Goal: Task Accomplishment & Management: Complete application form

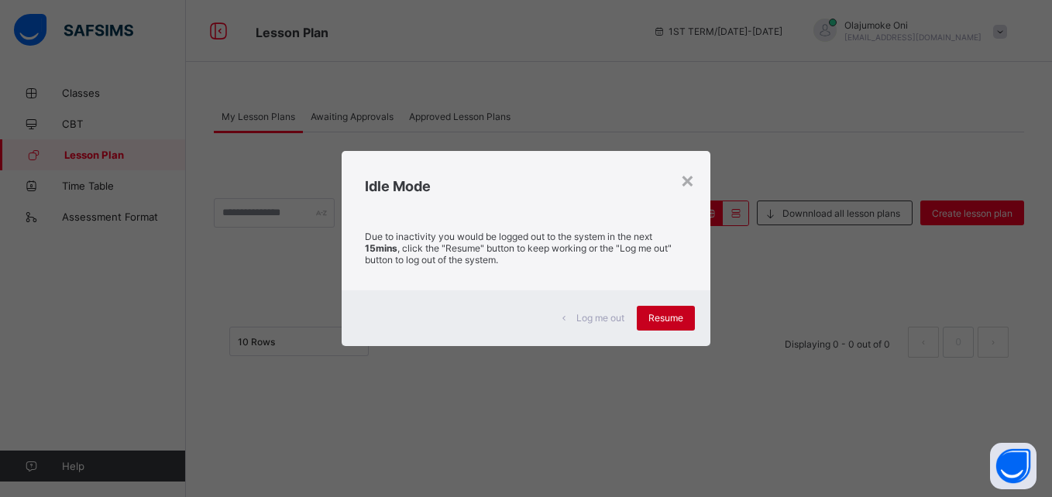
click at [681, 315] on span "Resume" at bounding box center [666, 318] width 35 height 12
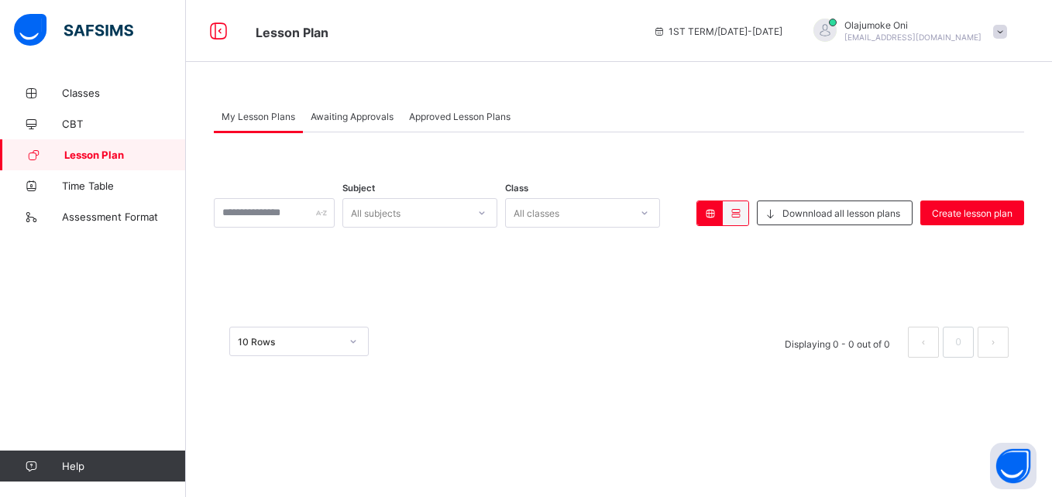
click at [446, 307] on div "× Delete Lesson Plan This action will delete this lesson plan from the system. …" at bounding box center [619, 334] width 810 height 77
click at [952, 211] on span "Create lesson plan" at bounding box center [972, 214] width 81 height 12
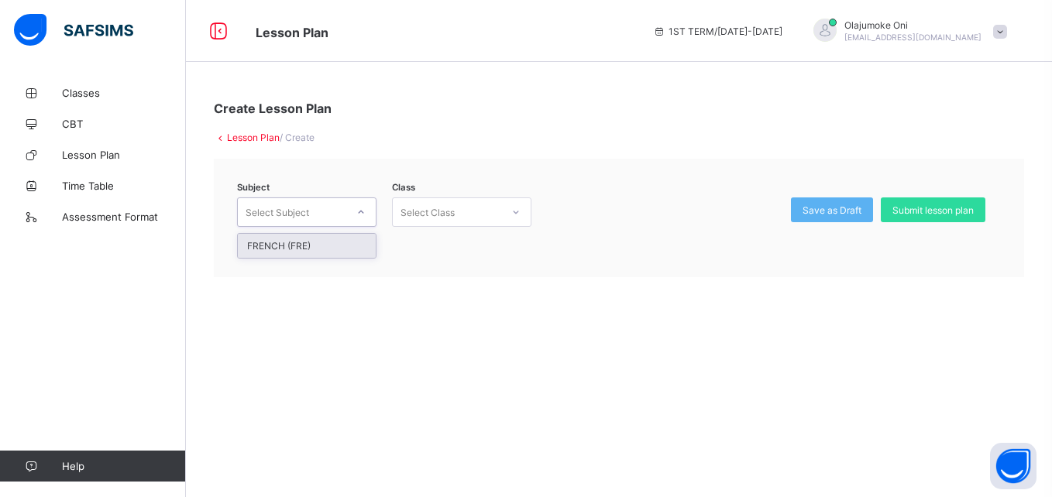
click at [358, 212] on icon at bounding box center [360, 212] width 9 height 15
click at [349, 242] on div "FRENCH (FRE)" at bounding box center [307, 246] width 138 height 24
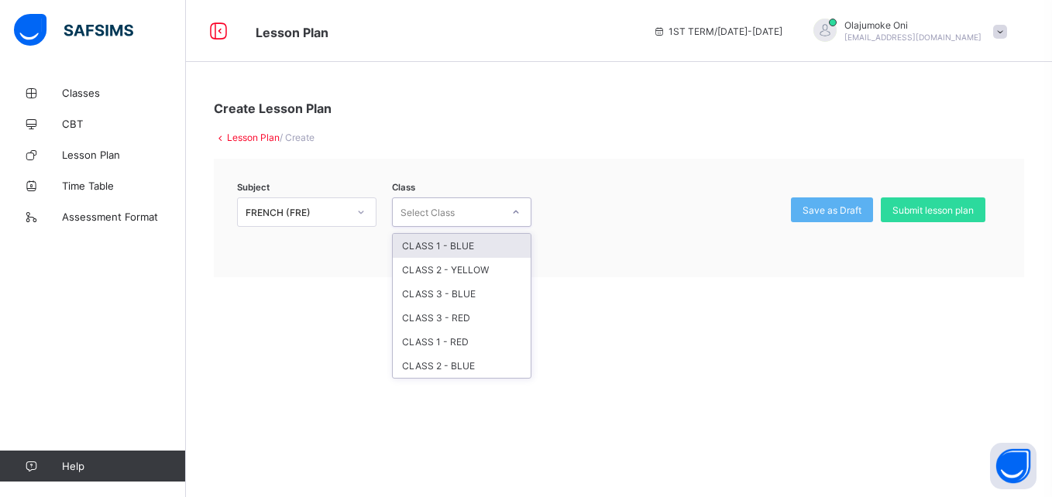
click at [512, 214] on icon at bounding box center [515, 212] width 9 height 15
click at [483, 366] on div "CLASS 2 - BLUE" at bounding box center [462, 366] width 138 height 24
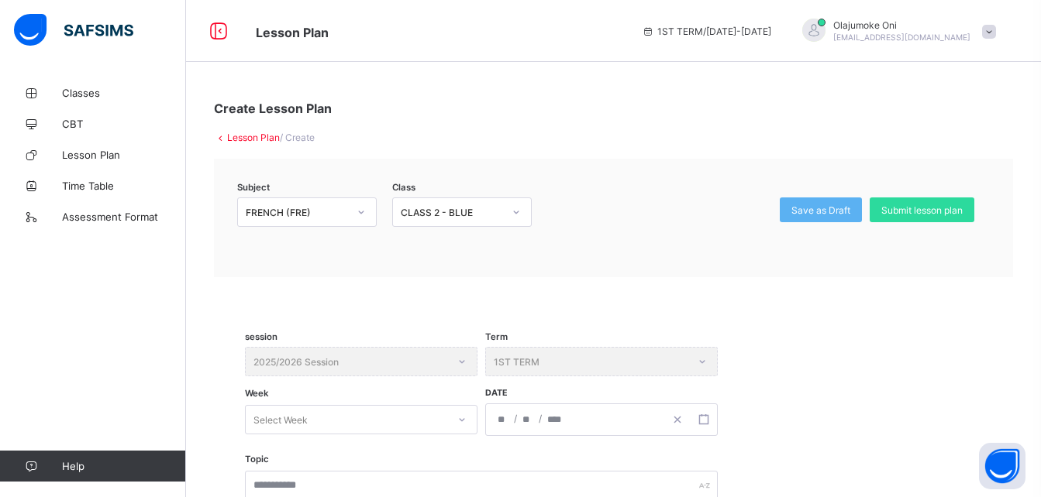
click at [936, 45] on div "1ST TERM / 2025-2026 Olajumoke Oni jumoke.oni@coronaschools.org" at bounding box center [837, 31] width 407 height 62
click at [931, 33] on span "[EMAIL_ADDRESS][DOMAIN_NAME]" at bounding box center [901, 37] width 137 height 9
click at [943, 330] on span at bounding box center [613, 327] width 737 height 39
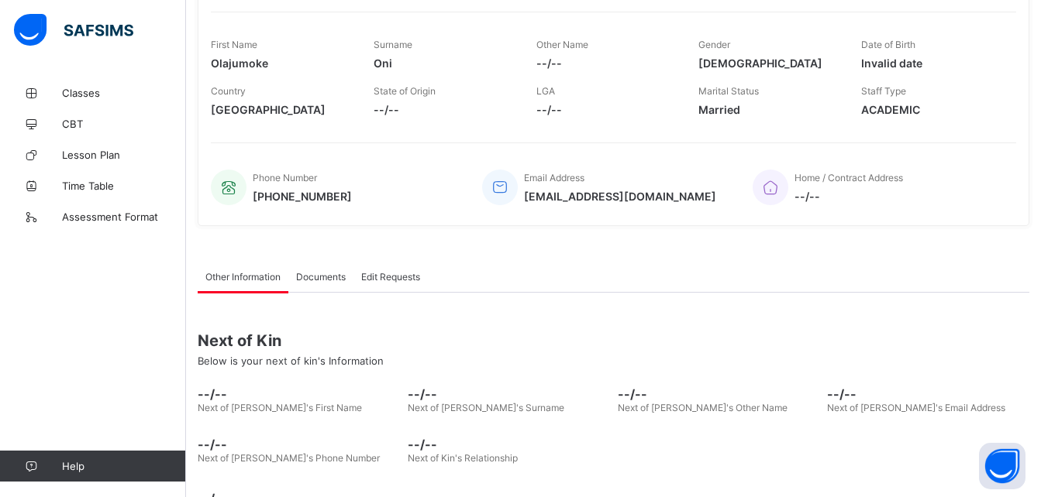
scroll to position [237, 0]
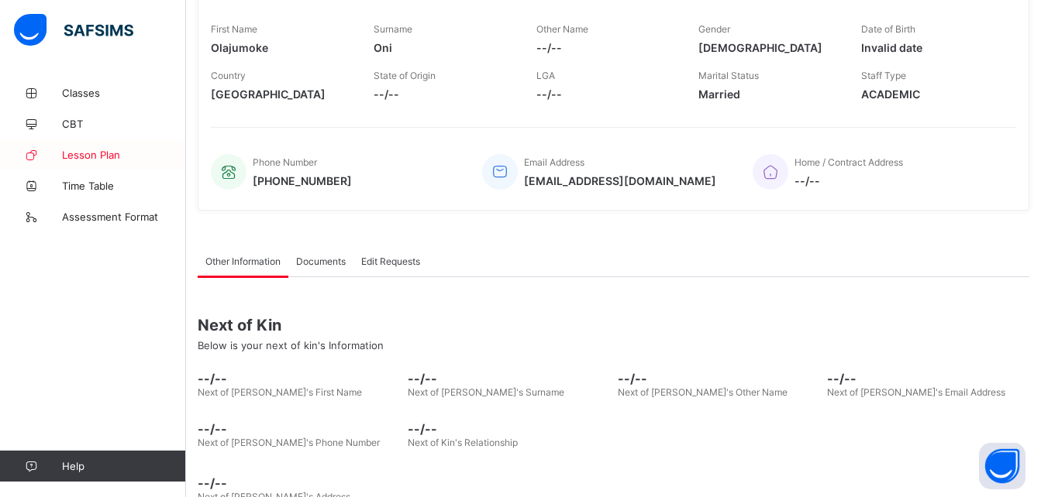
click at [117, 154] on span "Lesson Plan" at bounding box center [124, 155] width 124 height 12
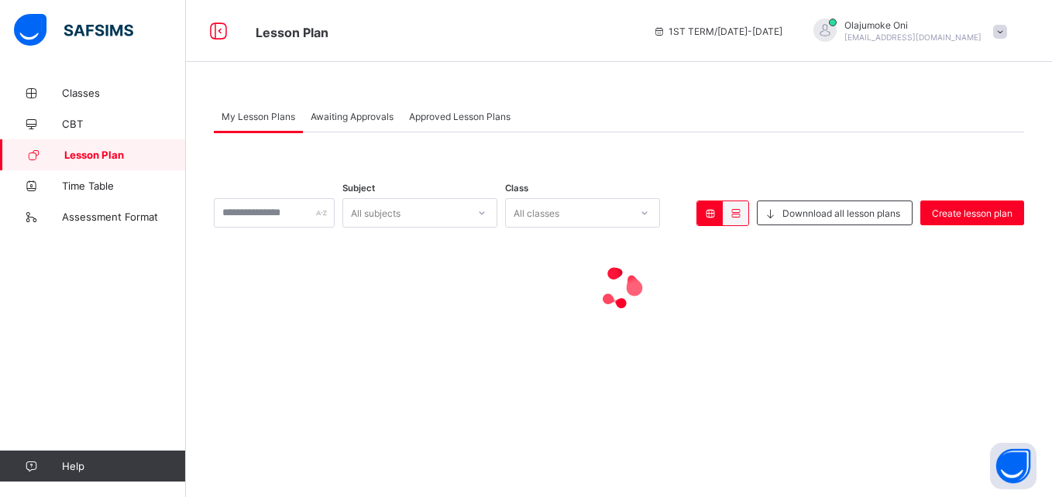
click at [117, 154] on span "Lesson Plan" at bounding box center [125, 155] width 122 height 12
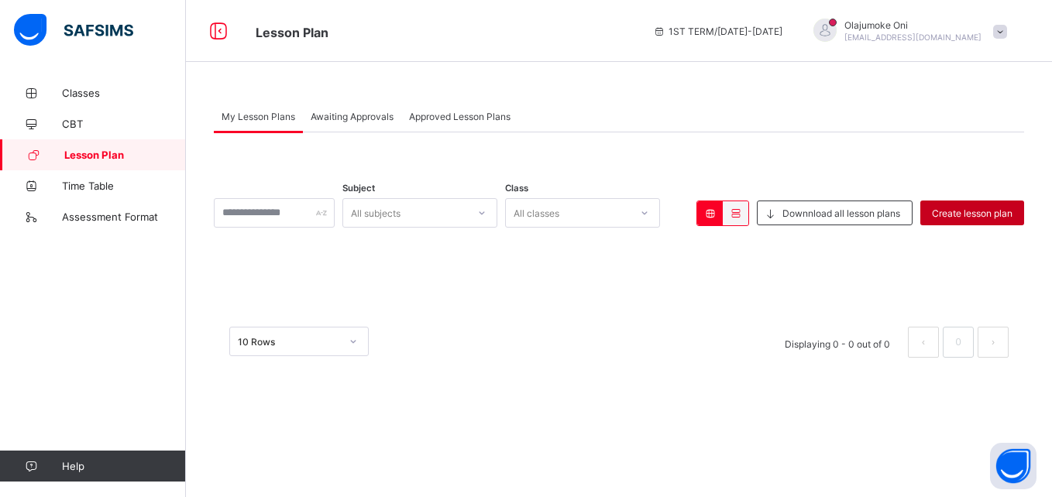
click at [977, 212] on span "Create lesson plan" at bounding box center [972, 214] width 81 height 12
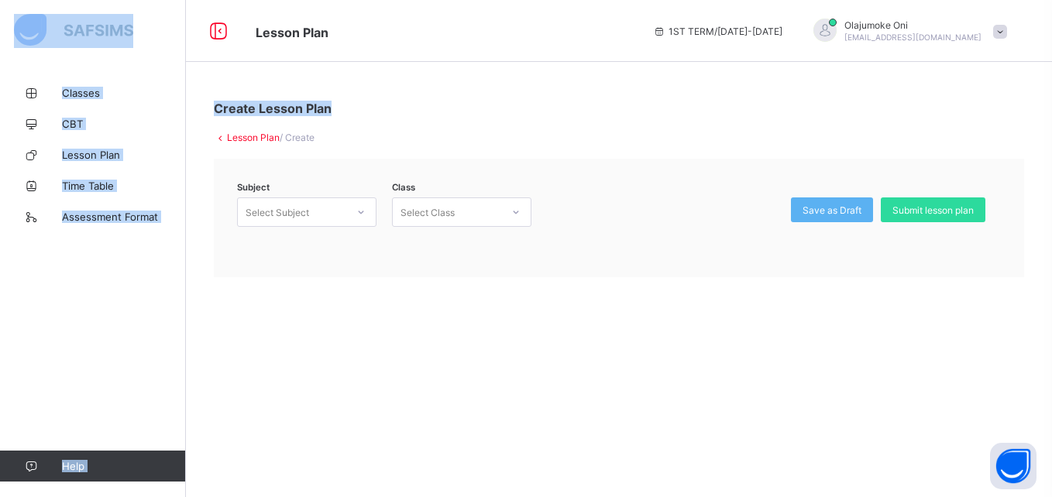
drag, startPoint x: 1051, startPoint y: 35, endPoint x: 1055, endPoint y: 60, distance: 25.8
click at [1040, 60] on html "Lesson Plan 1ST TERM / [DATE]-[DATE] [PERSON_NAME] [EMAIL_ADDRESS][DOMAIN_NAME]…" at bounding box center [526, 248] width 1052 height 497
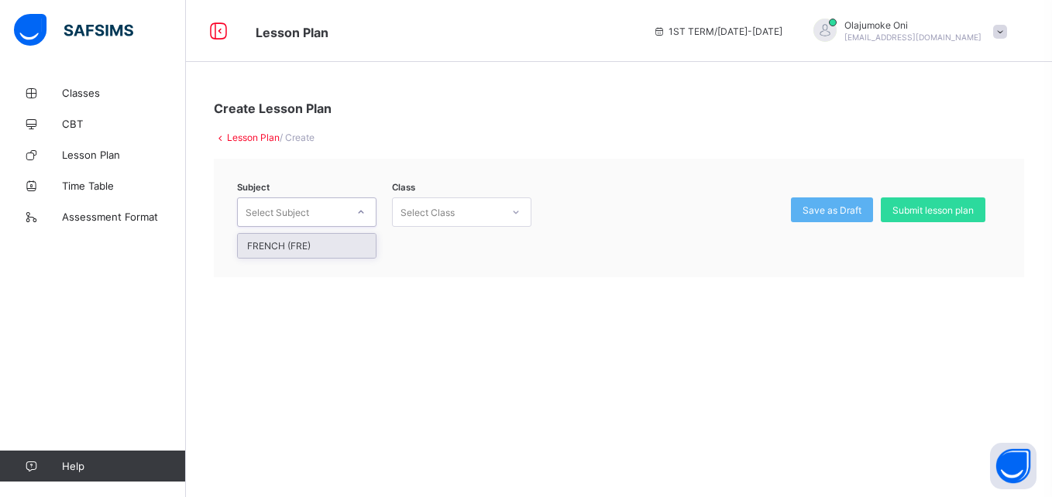
click at [363, 207] on icon at bounding box center [360, 212] width 9 height 15
click at [334, 245] on div "FRENCH (FRE)" at bounding box center [307, 246] width 138 height 24
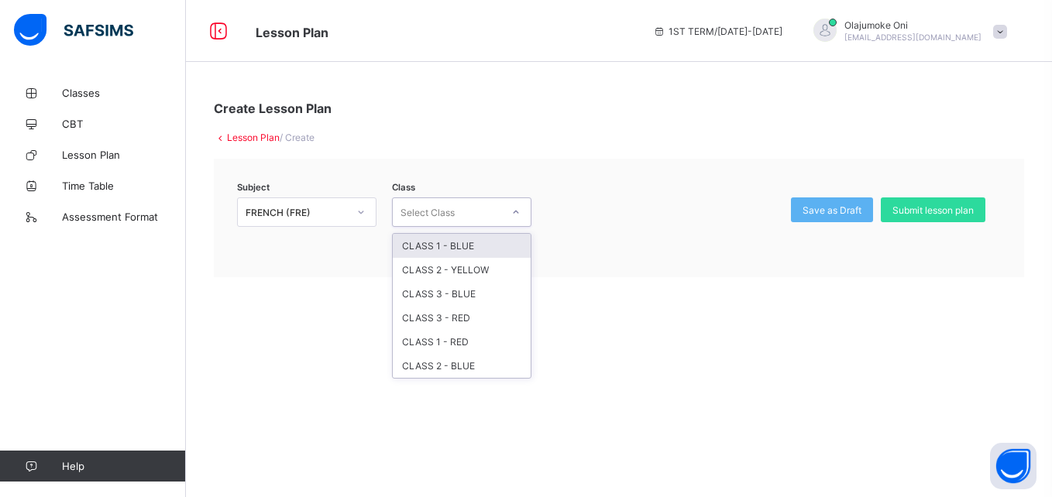
click at [517, 210] on icon at bounding box center [515, 212] width 9 height 15
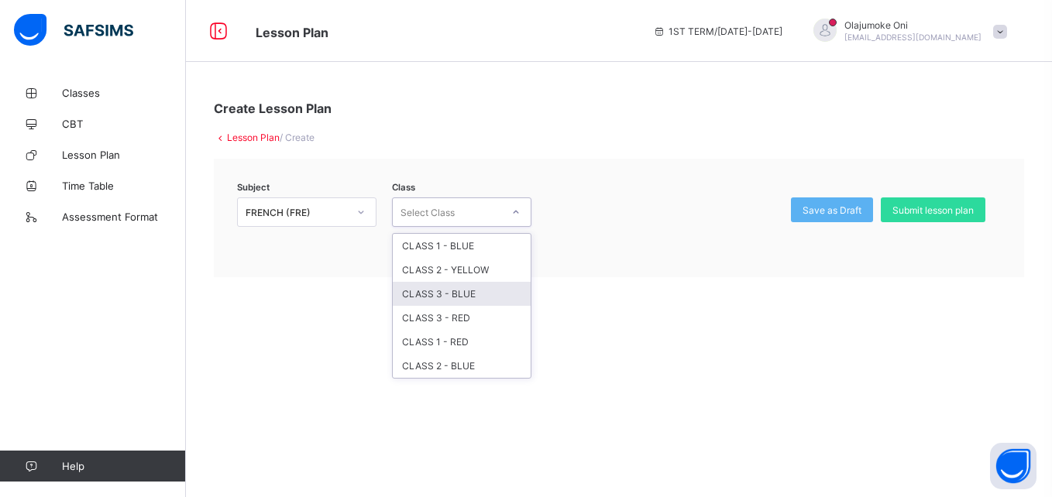
click at [480, 289] on div "CLASS 3 - BLUE" at bounding box center [462, 294] width 138 height 24
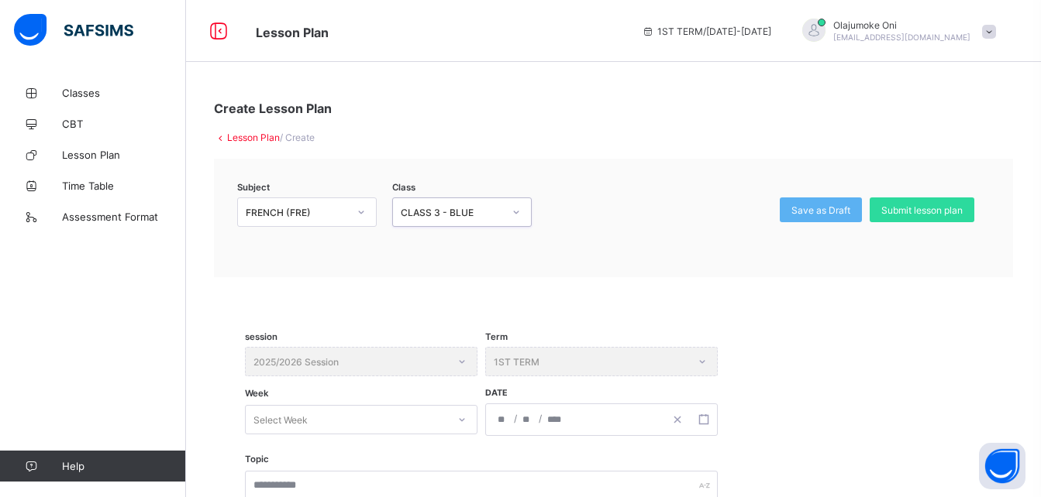
scroll to position [435, 0]
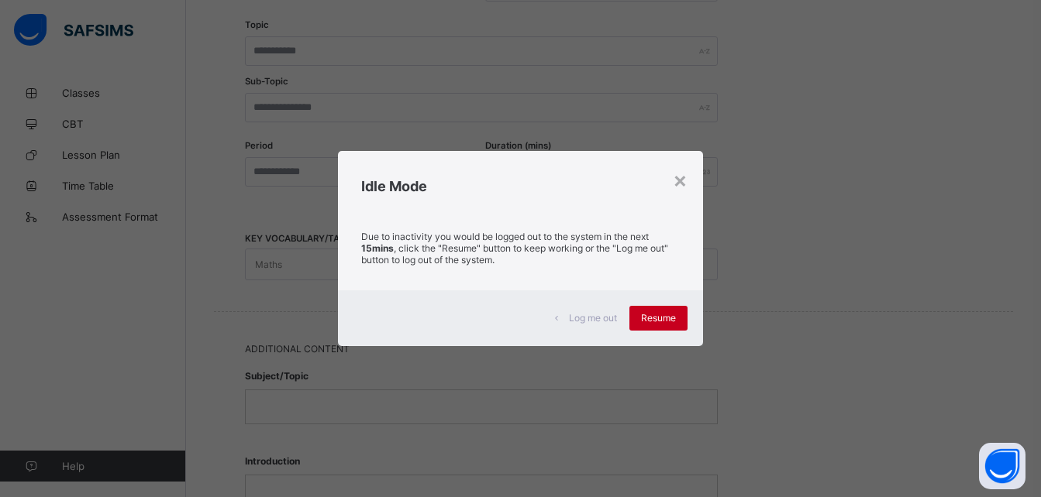
click at [635, 322] on div "Resume" at bounding box center [658, 318] width 58 height 25
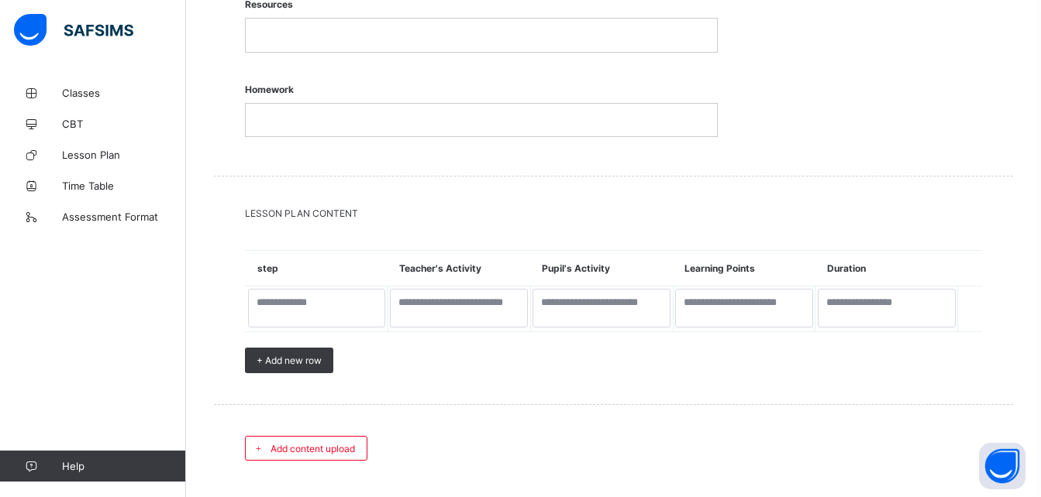
scroll to position [1507, 0]
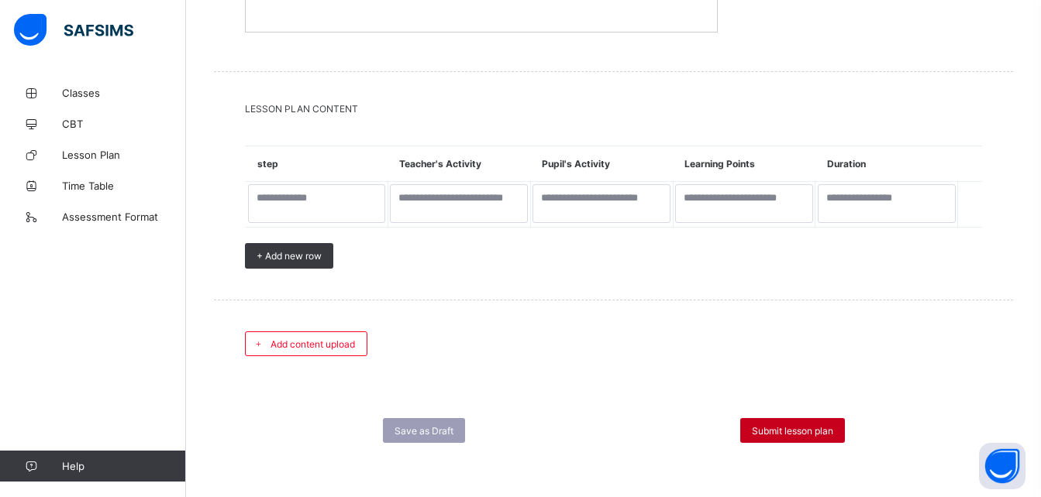
click at [809, 432] on span "Submit lesson plan" at bounding box center [792, 431] width 81 height 12
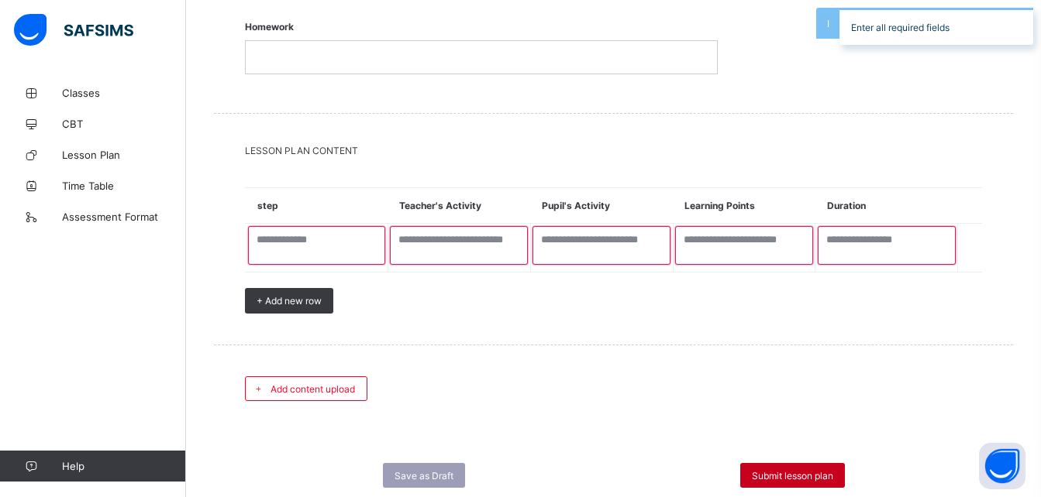
scroll to position [1551, 0]
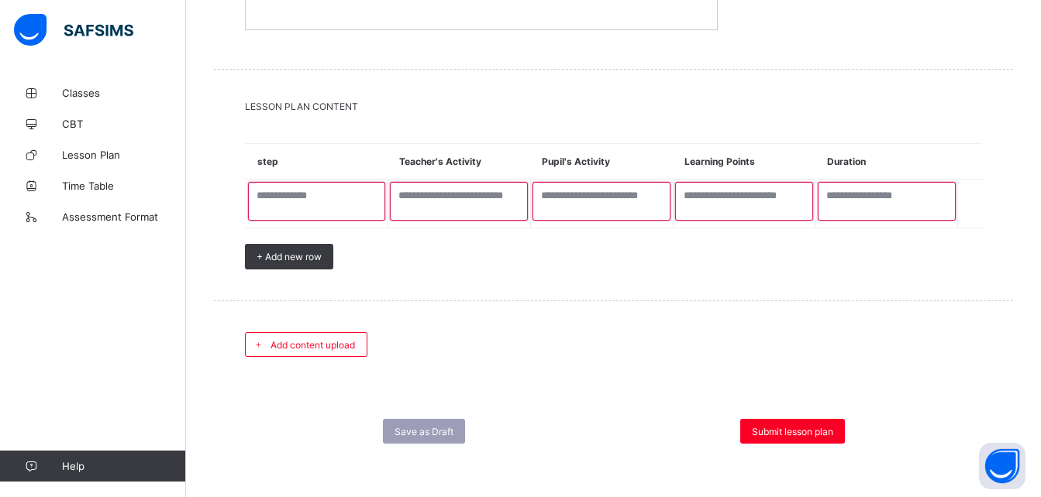
click at [1002, 359] on div "Add content upload" at bounding box center [613, 344] width 799 height 87
click at [814, 435] on span "Submit lesson plan" at bounding box center [792, 432] width 81 height 12
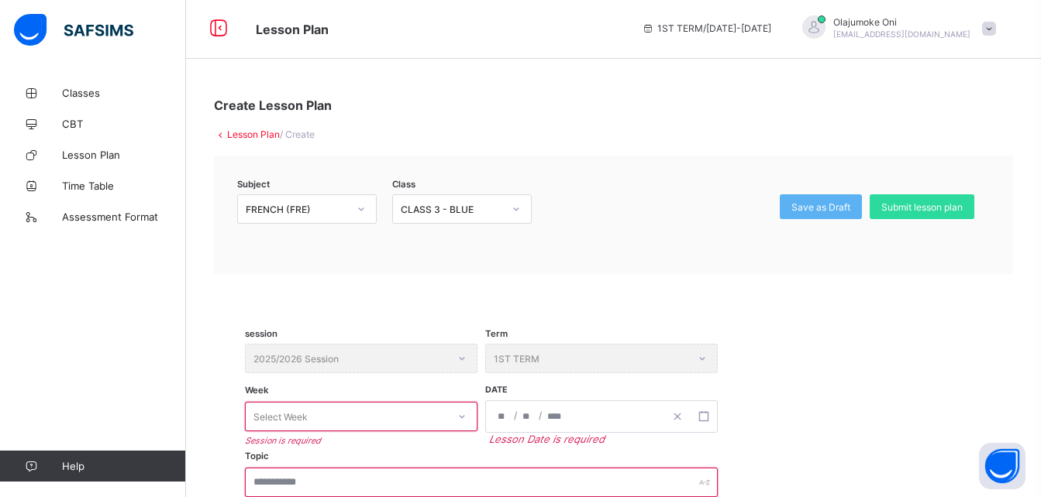
scroll to position [0, 0]
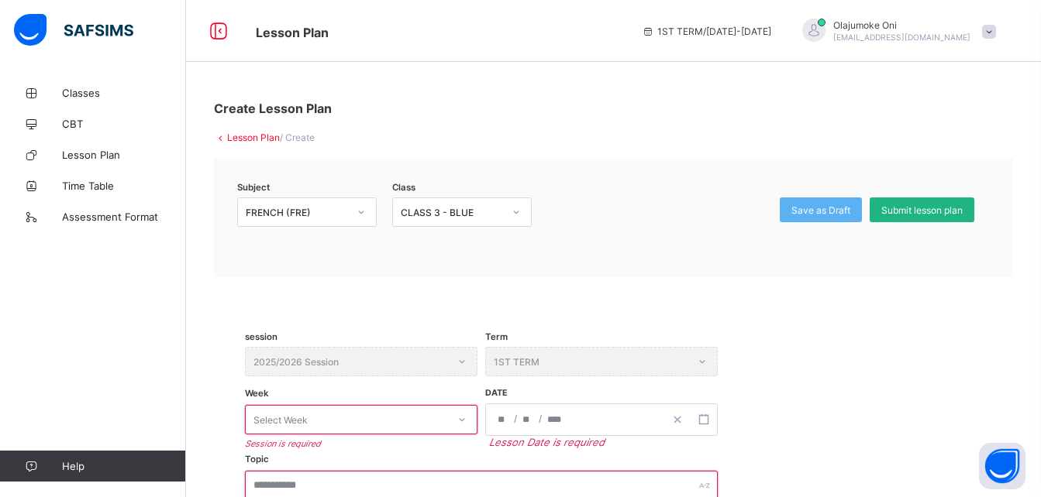
click at [915, 202] on div "Submit lesson plan" at bounding box center [921, 210] width 105 height 25
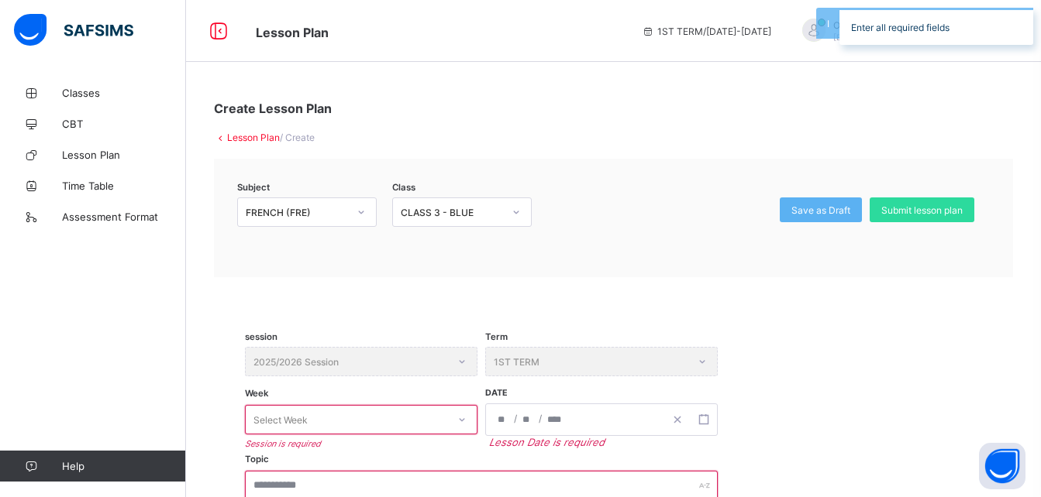
click at [349, 356] on div "session 2025/2026 Session" at bounding box center [361, 361] width 232 height 29
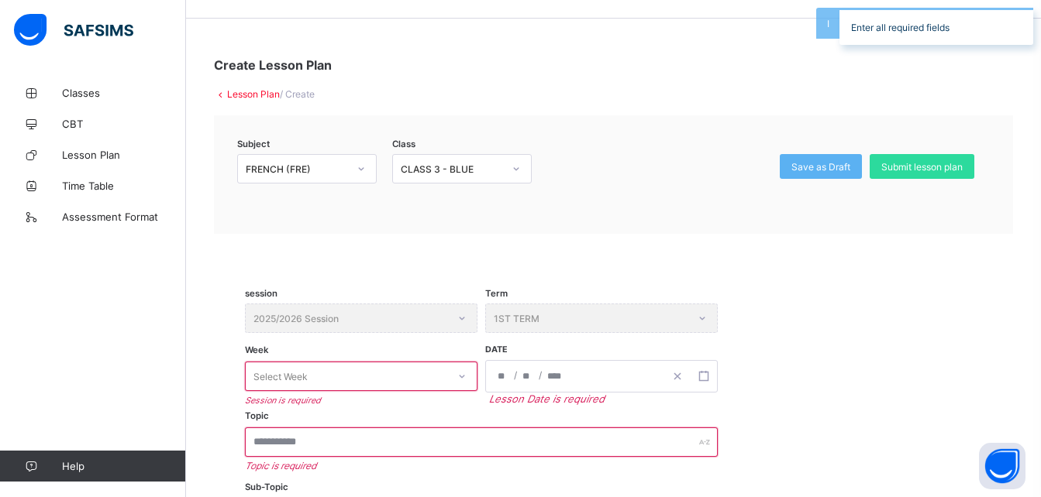
click at [347, 391] on div "Select Week" at bounding box center [361, 376] width 232 height 29
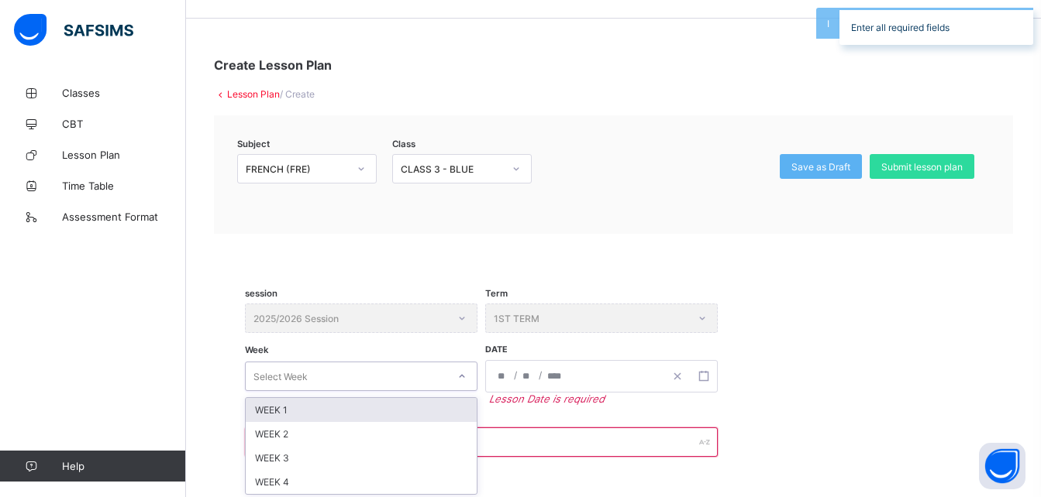
scroll to position [47, 0]
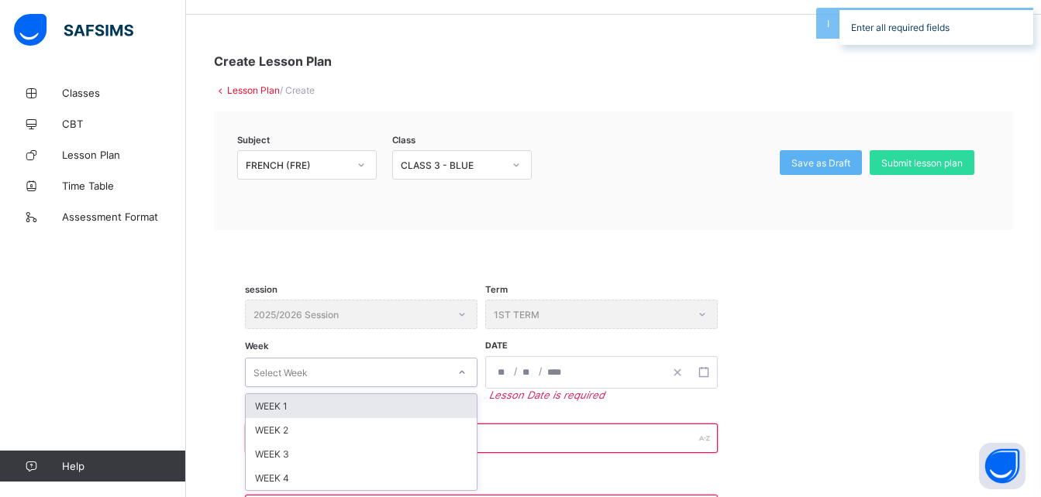
click at [347, 417] on div "WEEK 1" at bounding box center [361, 406] width 231 height 24
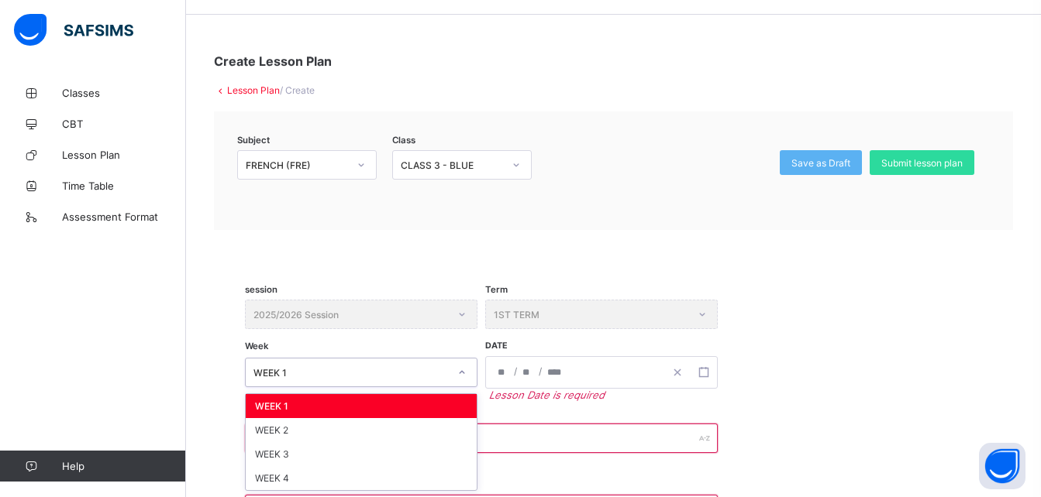
click at [329, 363] on div "WEEK 1" at bounding box center [346, 373] width 201 height 22
click at [289, 428] on div "WEEK 2" at bounding box center [361, 430] width 231 height 24
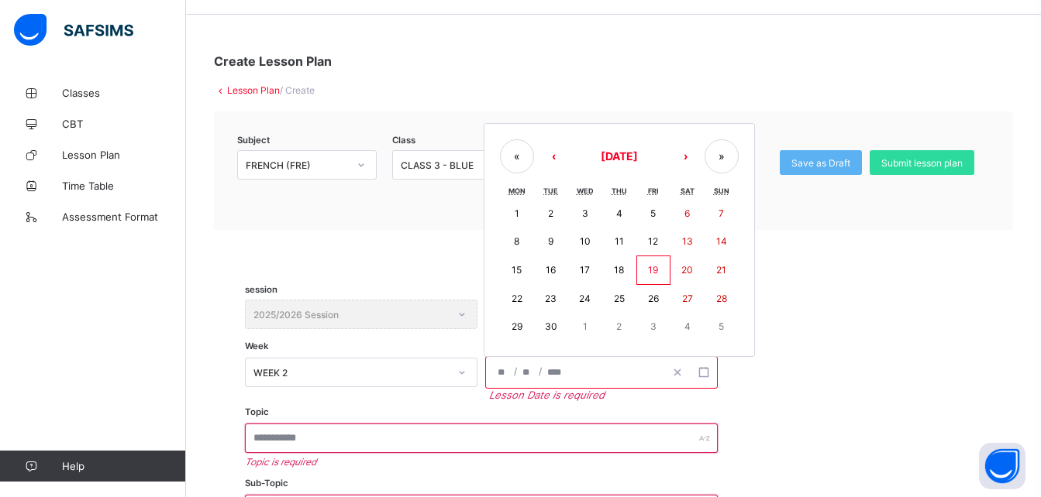
click at [504, 366] on input "number" at bounding box center [503, 372] width 12 height 31
click at [549, 235] on button "9" at bounding box center [551, 242] width 34 height 28
type input "**********"
type input "*"
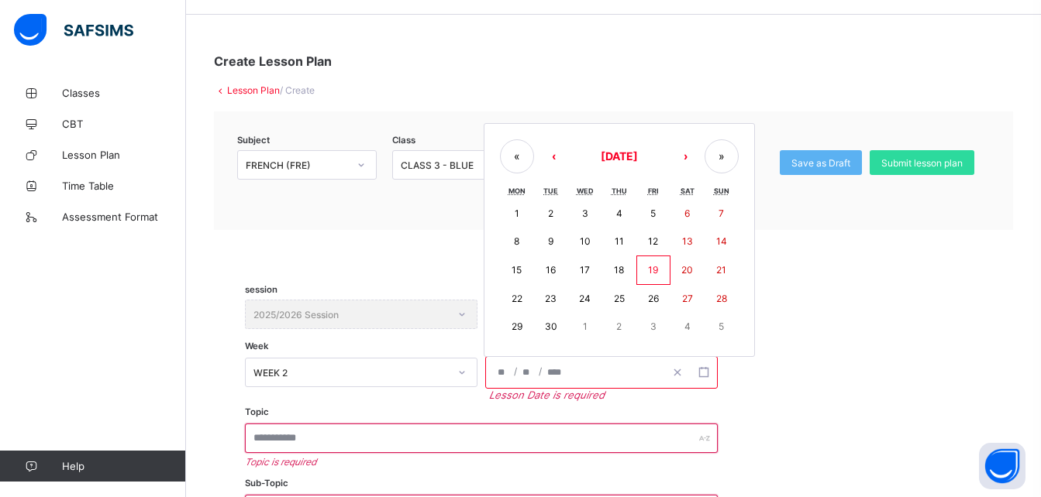
type input "****"
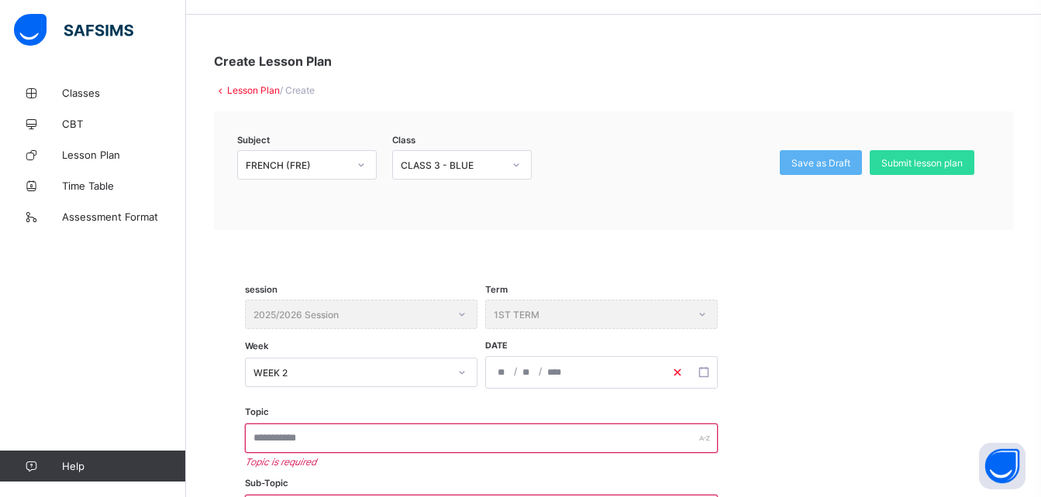
click at [679, 370] on line "button" at bounding box center [677, 373] width 6 height 6
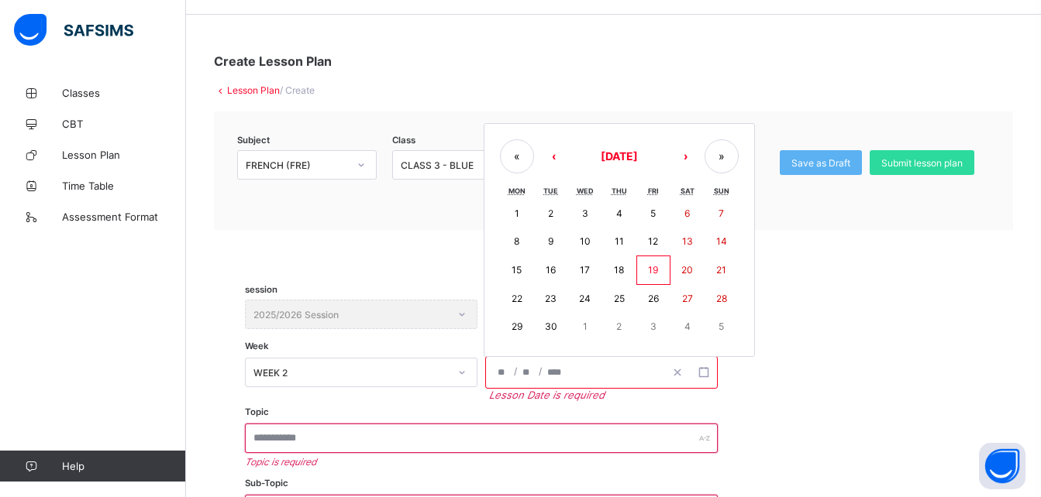
click at [532, 377] on input "number" at bounding box center [527, 372] width 12 height 31
drag, startPoint x: 554, startPoint y: 273, endPoint x: 555, endPoint y: 305, distance: 31.8
click at [555, 305] on div "1 2 3 4 5 6 7 8 9 10 11 12 13 14 15 16 17 18 19 20 21 22 23 24 25 26 27 28 29 3…" at bounding box center [619, 270] width 239 height 141
click at [555, 305] on button "23" at bounding box center [551, 299] width 34 height 28
type input "**********"
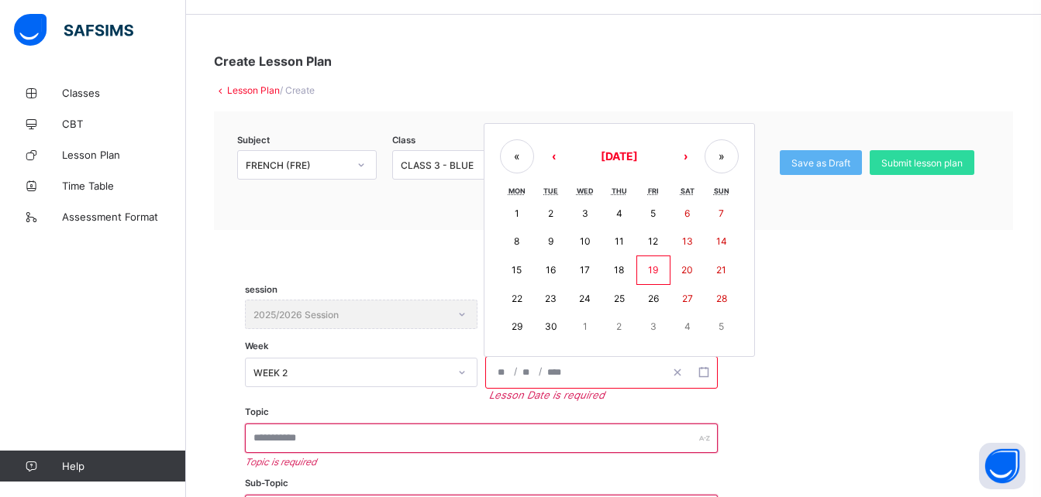
type input "**"
type input "*"
type input "****"
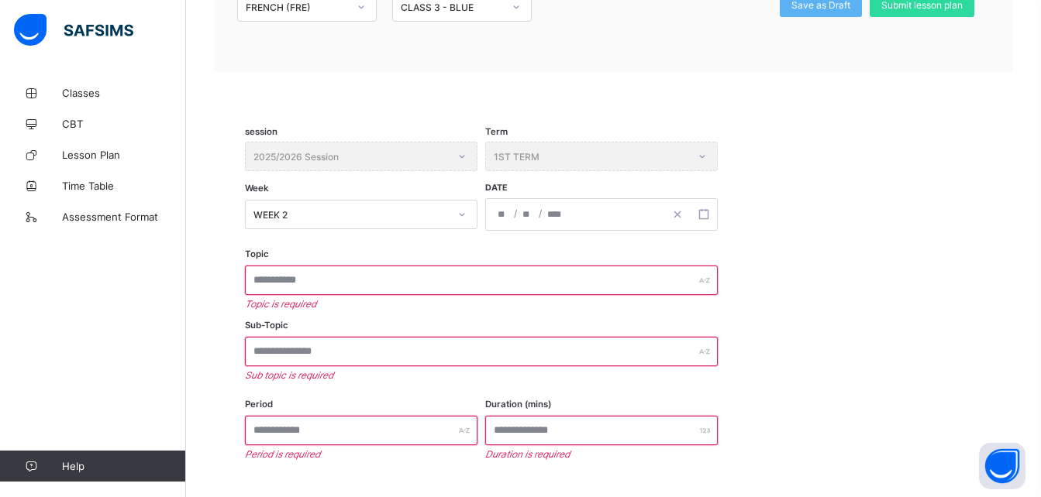
scroll to position [240, 0]
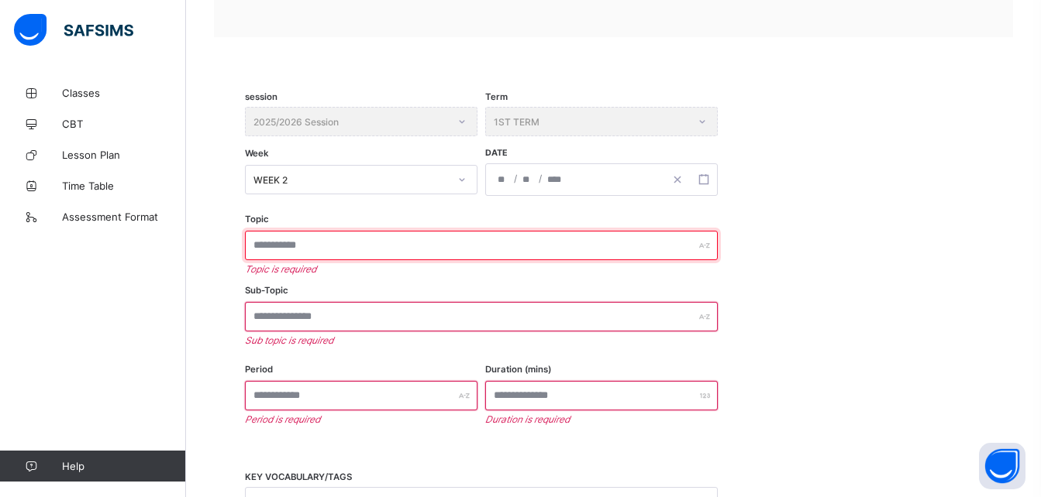
click at [452, 243] on input "text" at bounding box center [481, 245] width 473 height 29
type input "**********"
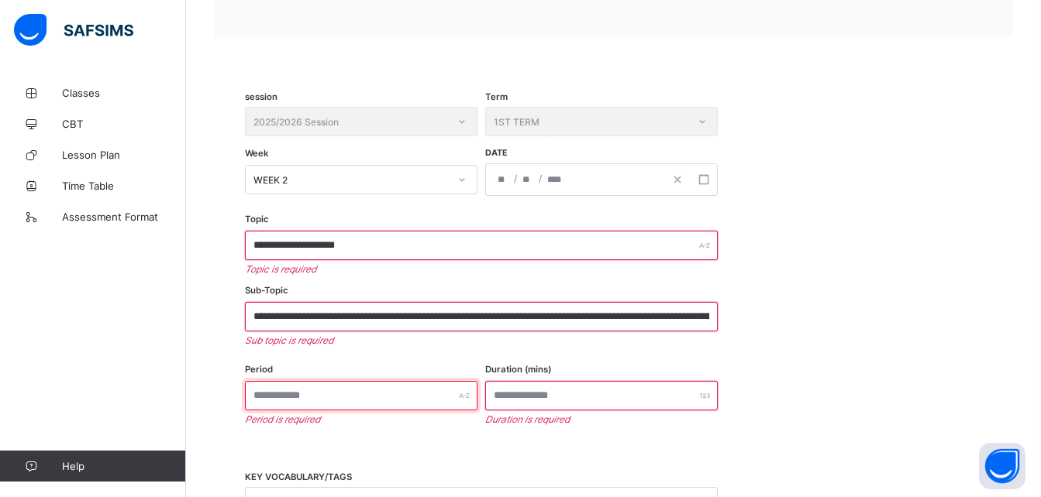
type input "**********"
type input "*"
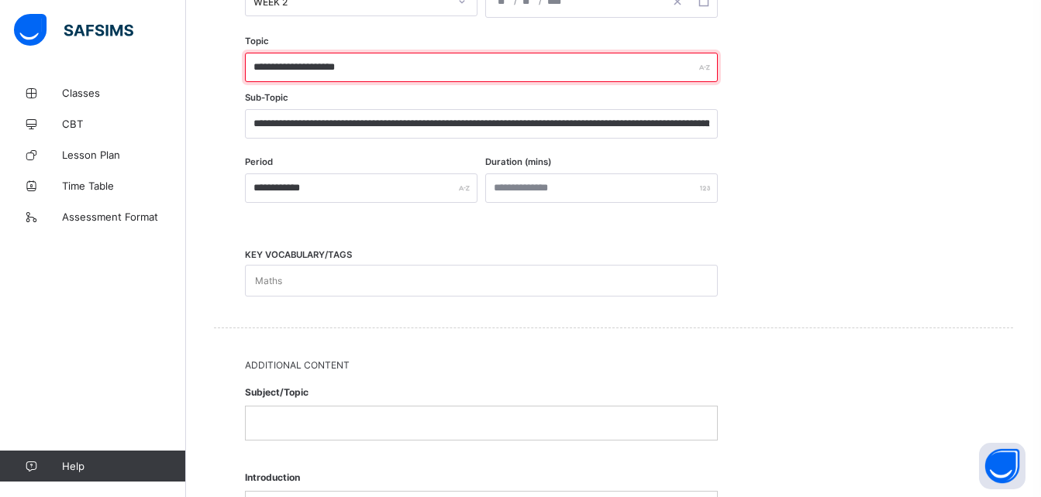
scroll to position [425, 0]
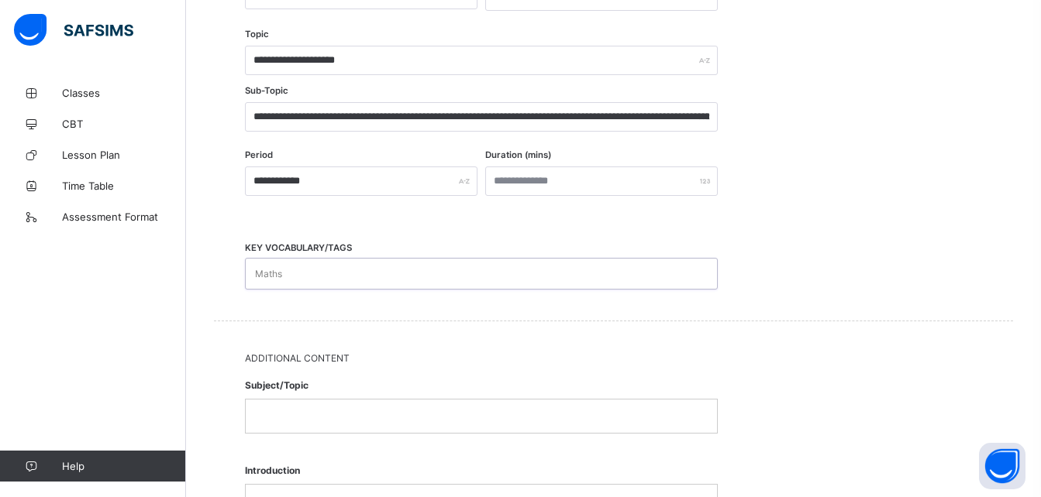
click at [393, 278] on div "Maths" at bounding box center [467, 274] width 442 height 30
drag, startPoint x: 401, startPoint y: 272, endPoint x: 880, endPoint y: 135, distance: 498.1
click at [880, 135] on div "**********" at bounding box center [613, 86] width 799 height 469
type input "***"
click at [342, 418] on p at bounding box center [481, 418] width 448 height 14
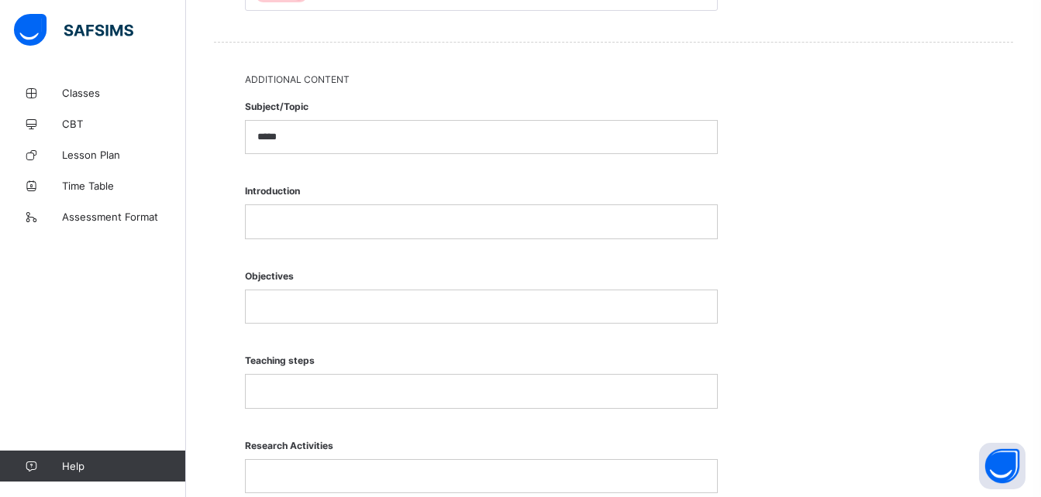
scroll to position [709, 0]
click at [352, 304] on p at bounding box center [481, 305] width 448 height 14
click at [369, 222] on p at bounding box center [481, 219] width 448 height 14
click at [338, 311] on p at bounding box center [481, 305] width 448 height 14
click at [309, 390] on p at bounding box center [481, 389] width 448 height 14
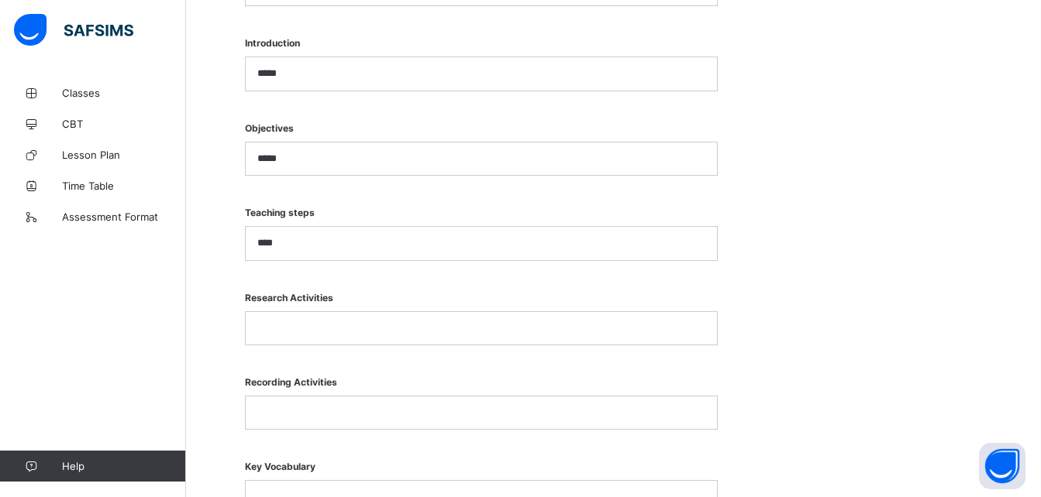
scroll to position [855, 0]
click at [384, 322] on p at bounding box center [481, 328] width 448 height 14
click at [325, 412] on p at bounding box center [481, 412] width 448 height 14
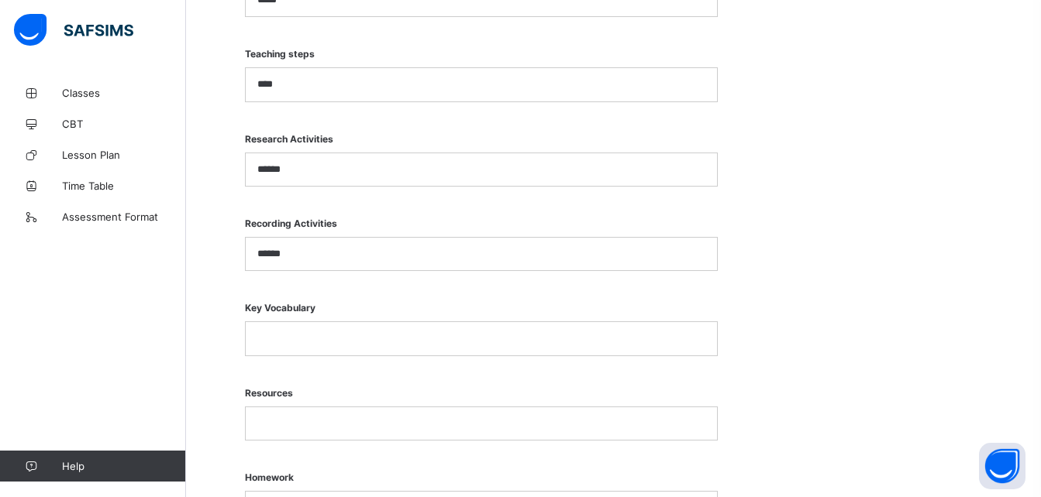
scroll to position [1032, 0]
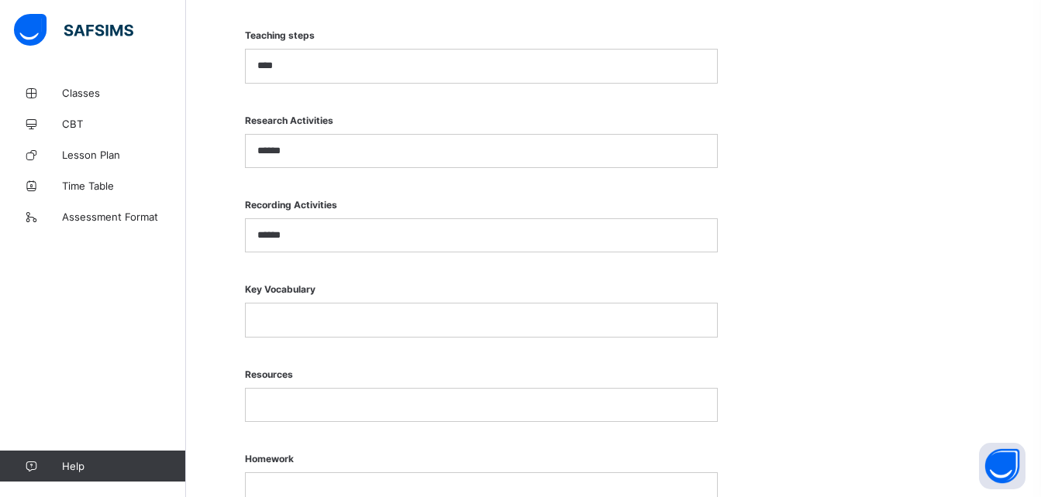
click at [294, 333] on div at bounding box center [481, 320] width 471 height 33
click at [282, 417] on div at bounding box center [481, 405] width 471 height 33
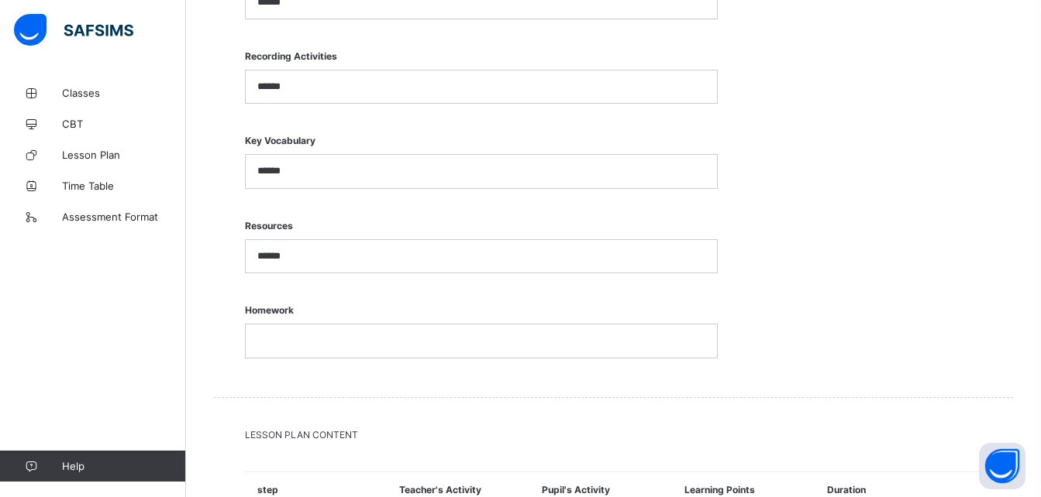
scroll to position [1191, 0]
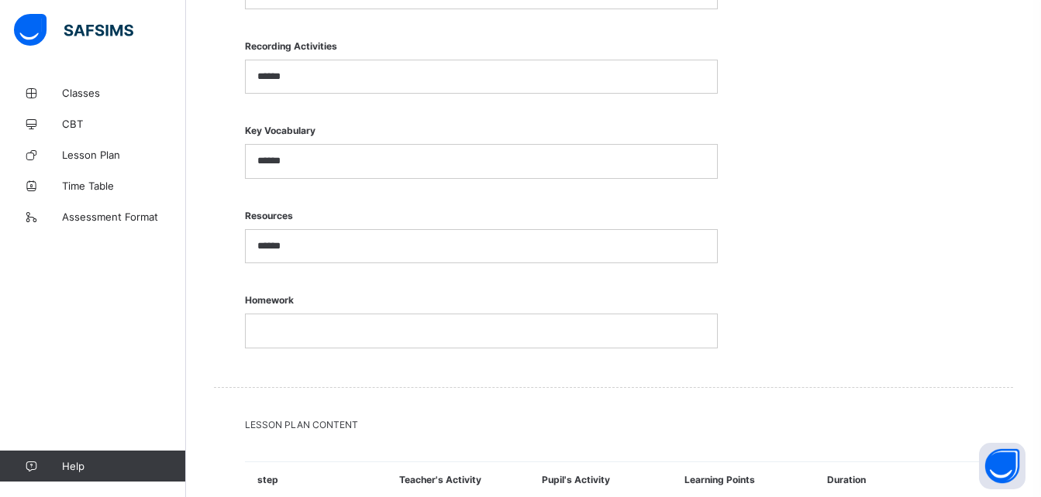
click at [387, 328] on p at bounding box center [481, 331] width 448 height 14
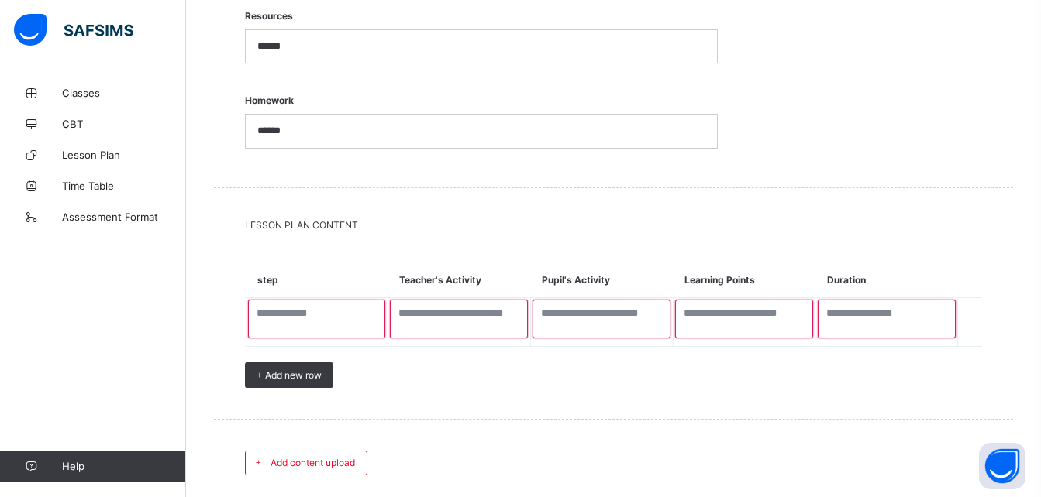
scroll to position [1413, 0]
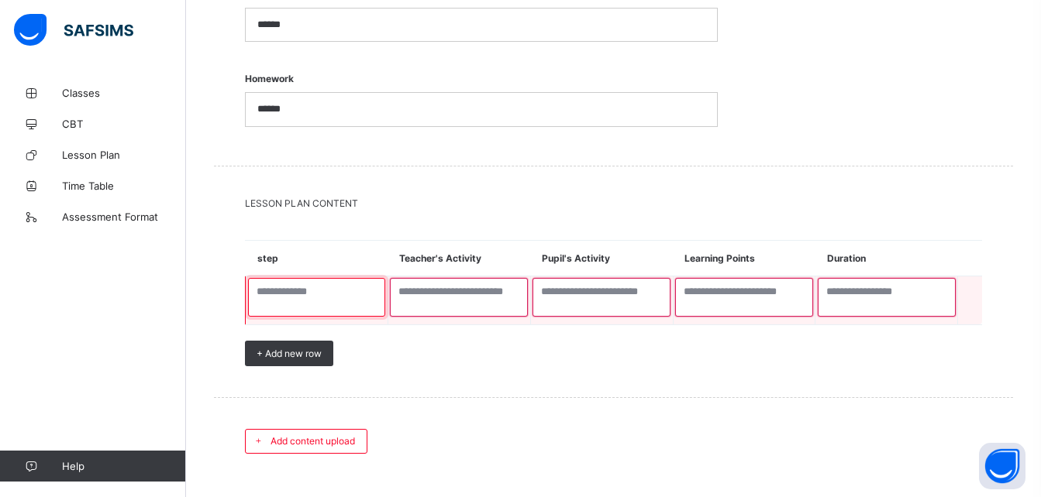
click at [346, 298] on textarea at bounding box center [317, 297] width 138 height 39
type textarea "*****"
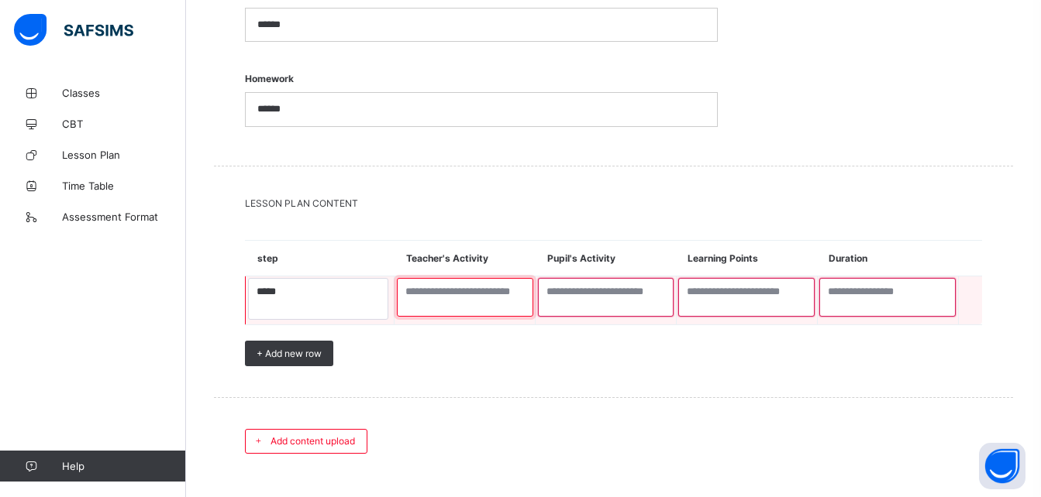
click at [428, 306] on textarea at bounding box center [465, 297] width 136 height 39
type textarea "**********"
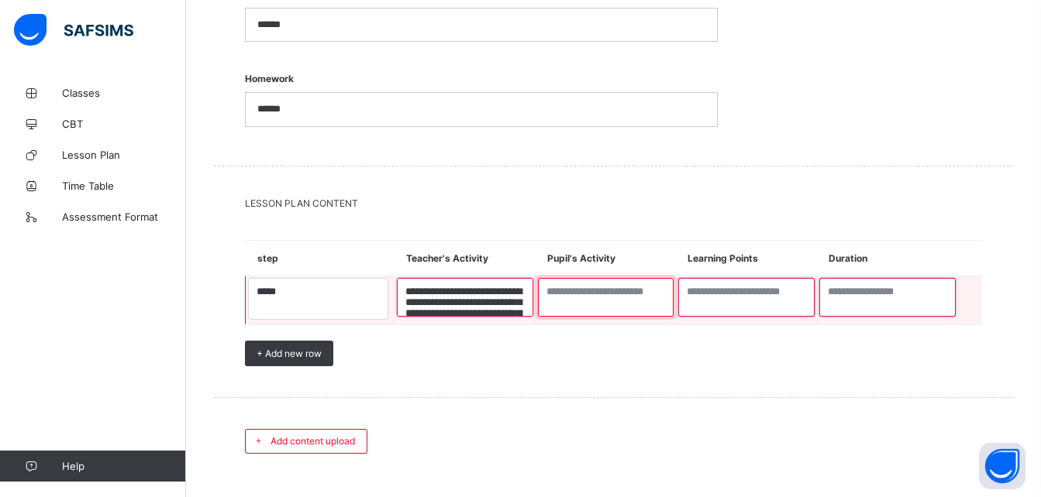
type textarea "**********"
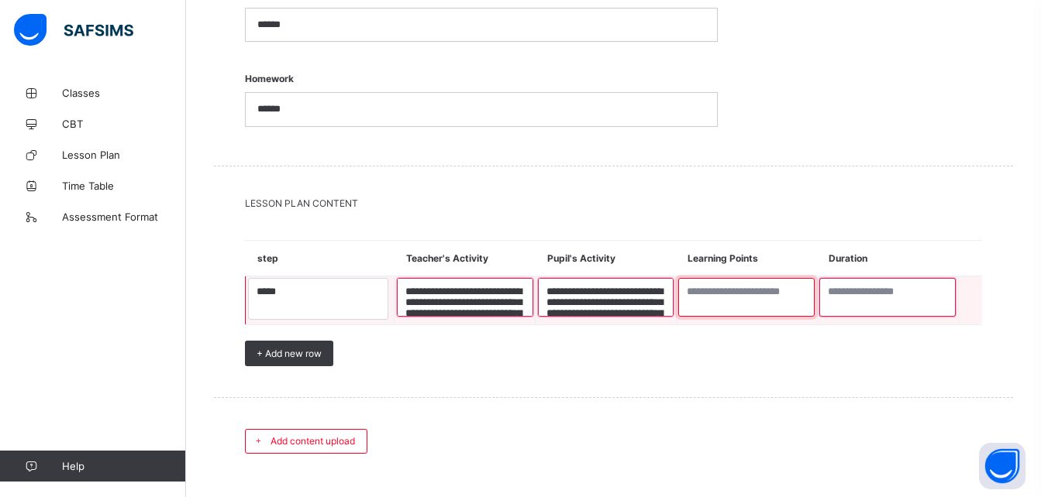
type textarea "**********"
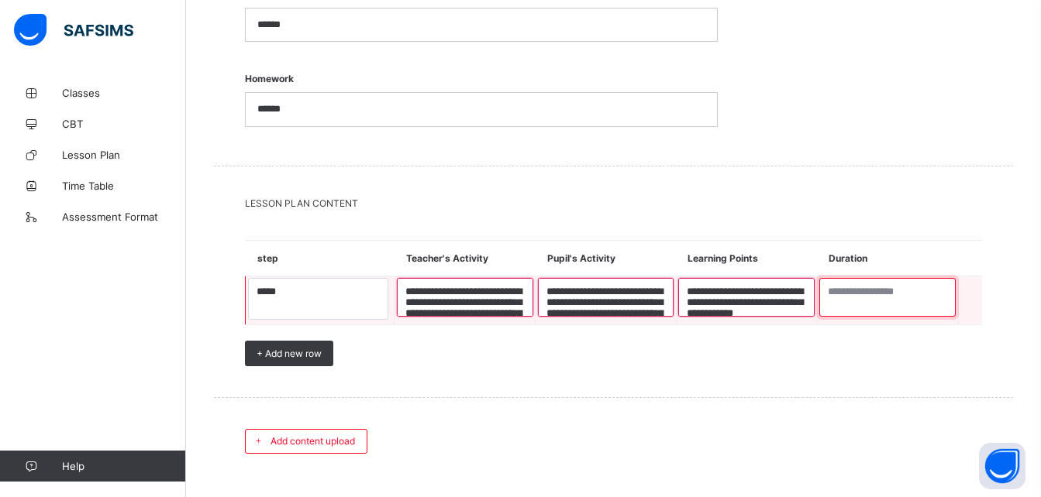
type textarea "***"
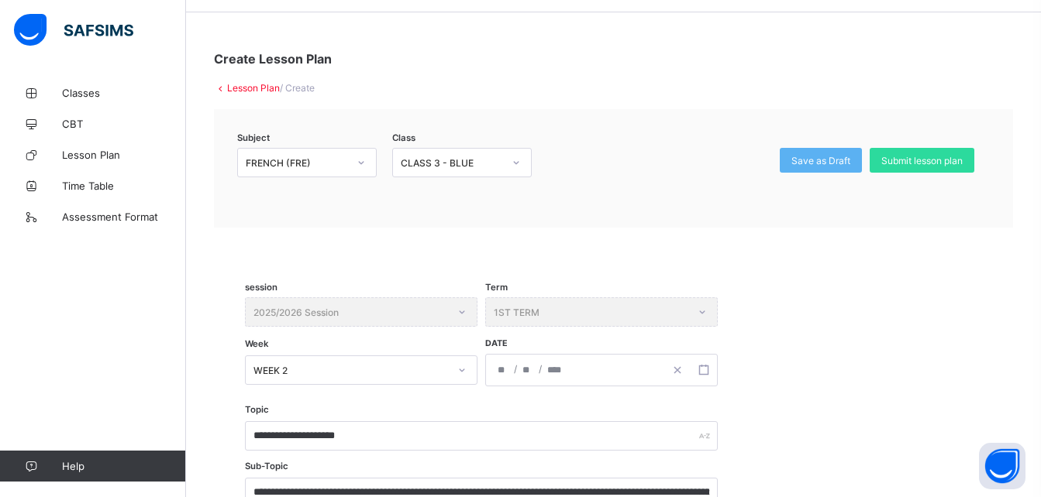
scroll to position [0, 0]
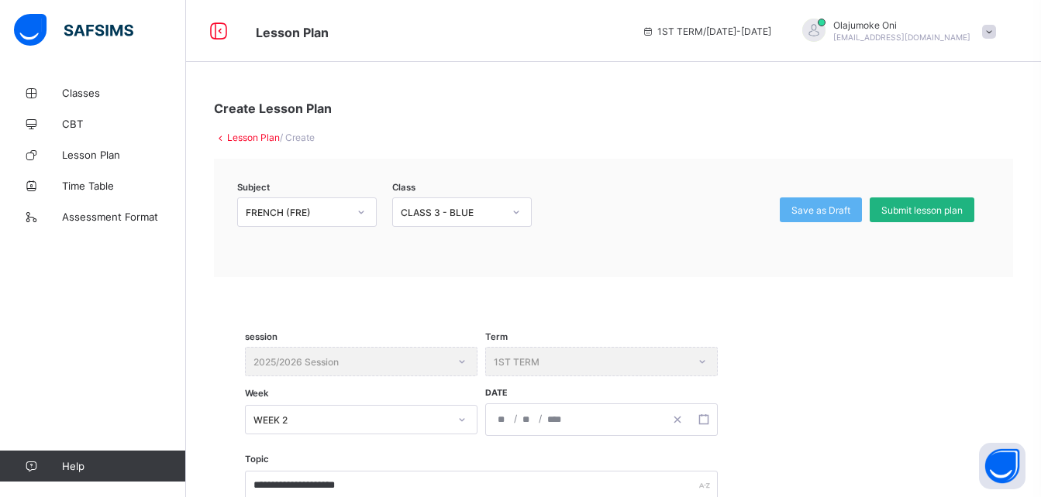
click at [931, 212] on span "Submit lesson plan" at bounding box center [921, 211] width 81 height 12
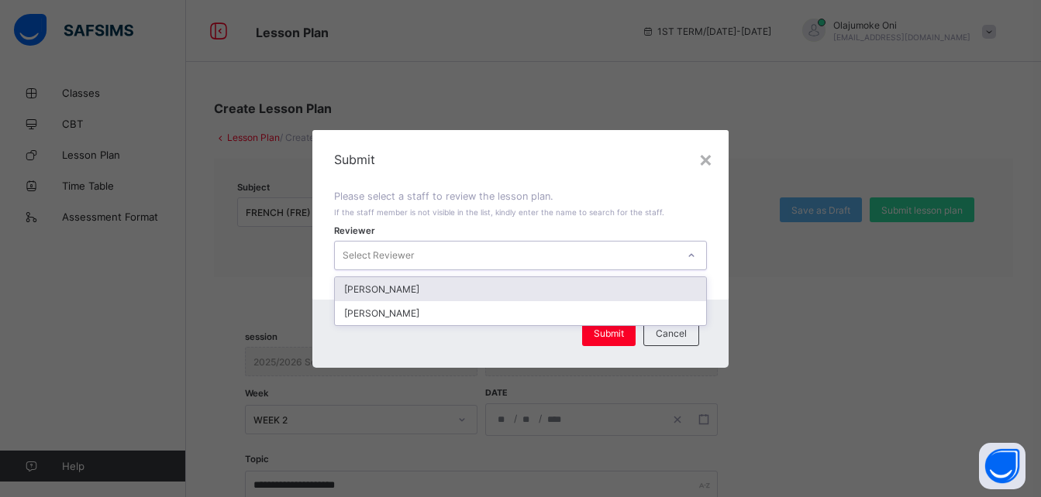
click at [688, 256] on div at bounding box center [691, 255] width 26 height 25
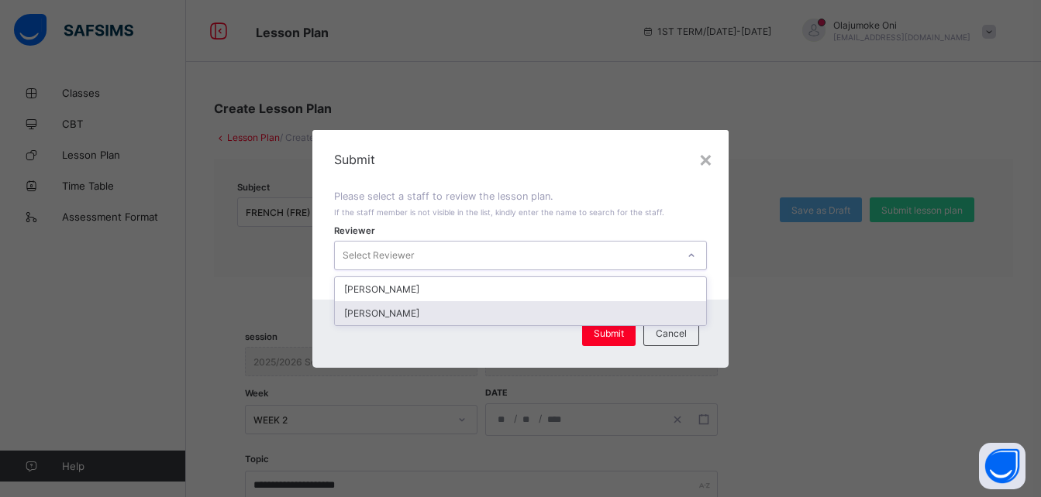
click at [610, 314] on div "[PERSON_NAME]" at bounding box center [520, 313] width 371 height 24
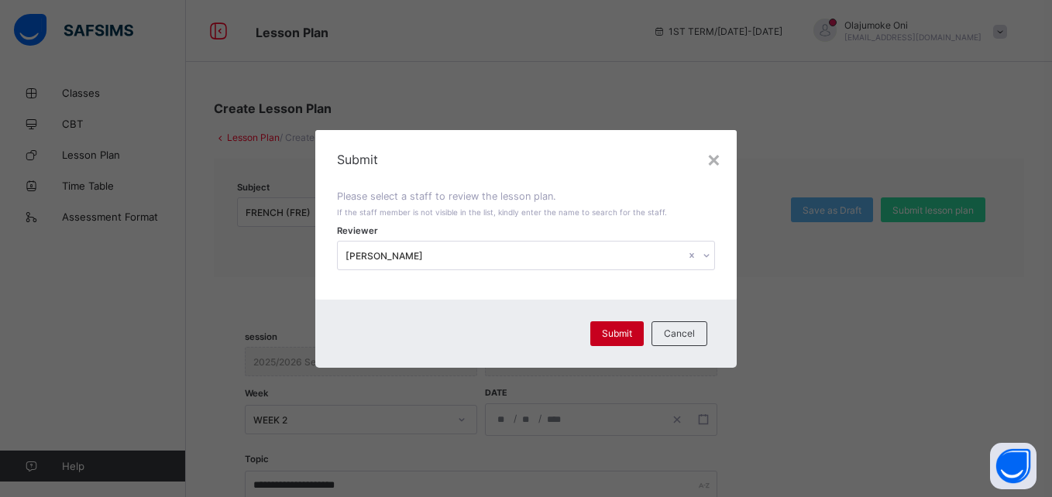
click at [627, 327] on div "Submit" at bounding box center [616, 334] width 53 height 25
